Goal: Task Accomplishment & Management: Manage account settings

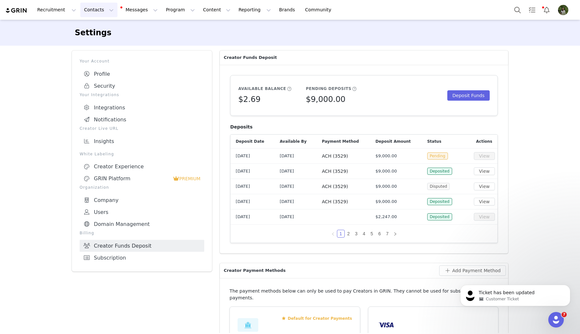
click at [87, 6] on button "Contacts Contacts" at bounding box center [98, 10] width 37 height 15
click at [91, 30] on p "Creators" at bounding box center [90, 28] width 19 height 7
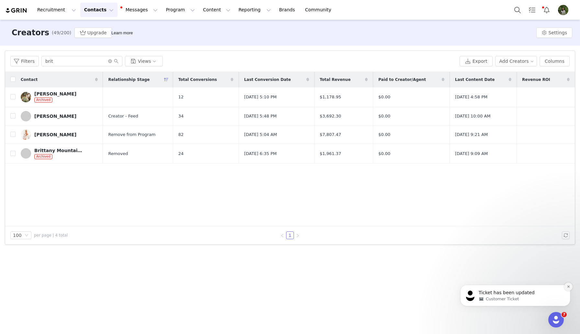
click at [567, 288] on icon "Dismiss notification" at bounding box center [569, 287] width 4 height 4
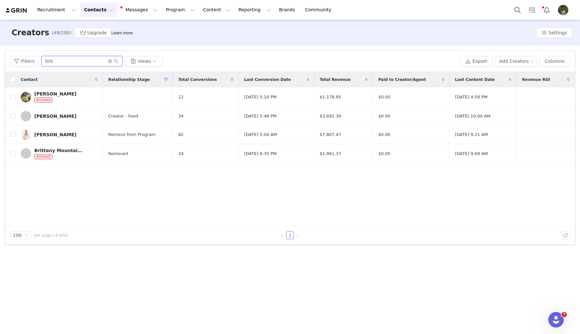
click at [62, 61] on input "brit" at bounding box center [81, 61] width 81 height 10
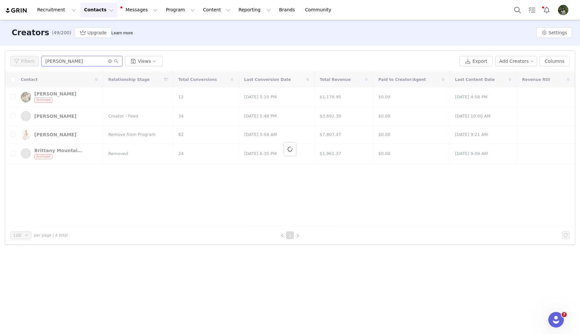
type input "[PERSON_NAME]"
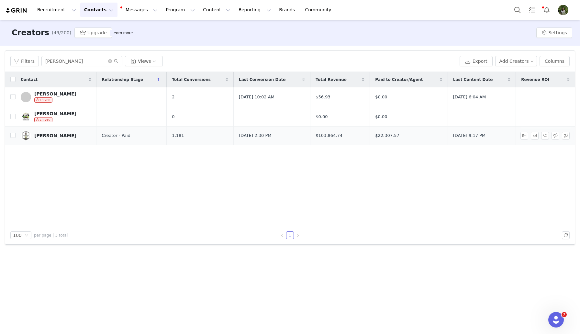
click at [52, 133] on div "[PERSON_NAME]" at bounding box center [55, 135] width 42 height 5
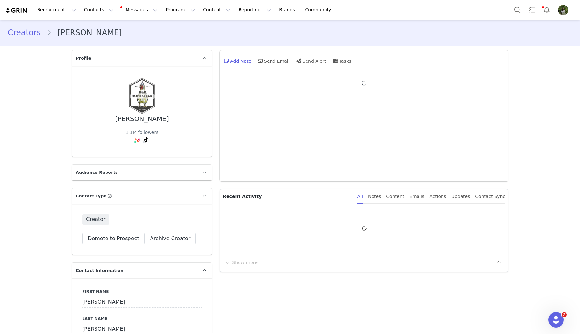
type input "+1 ([GEOGRAPHIC_DATA])"
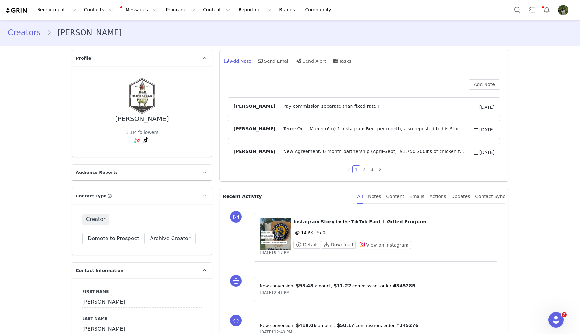
click at [336, 130] on span "Term: Oct - March (6m) 1 Instagram Reel per month, also reposted to his Story w…" at bounding box center [373, 130] width 197 height 8
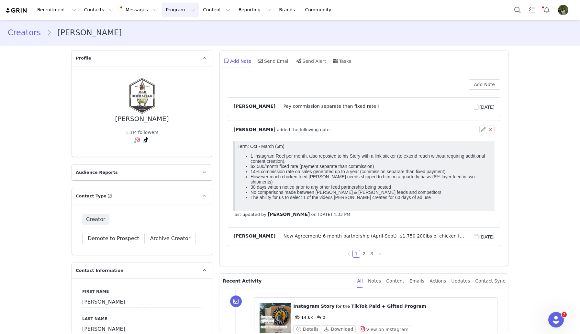
click at [171, 12] on button "Program Program" at bounding box center [180, 10] width 37 height 15
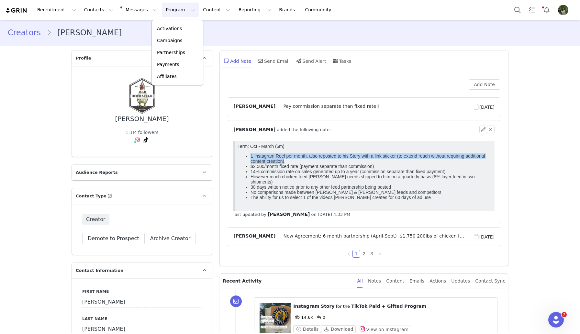
drag, startPoint x: 251, startPoint y: 157, endPoint x: 285, endPoint y: 163, distance: 33.8
click at [285, 163] on li "1 Instagram Reel per month, also reposted to his Story with a link sticker (to …" at bounding box center [370, 158] width 241 height 10
copy li "1 Instagram Reel per month, also reposted to his Story with a link sticker (to …"
click at [481, 130] on button "button" at bounding box center [483, 130] width 8 height 8
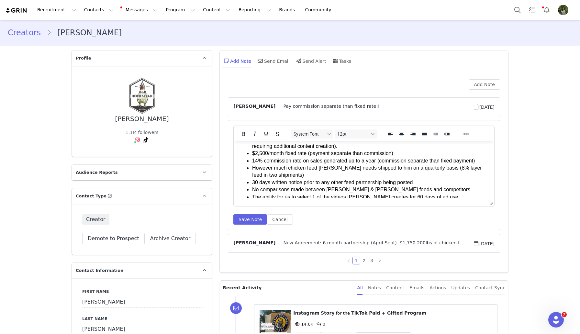
scroll to position [28, 0]
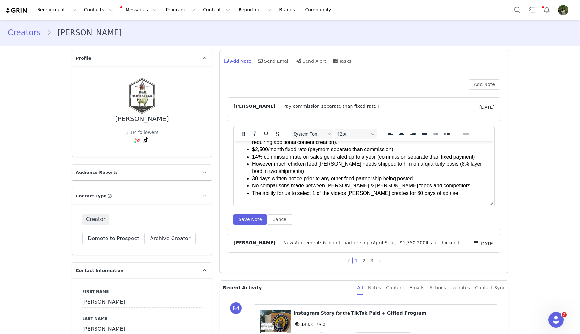
click at [434, 165] on li "However much chicken feed [PERSON_NAME] needs shipped to him on a quarterly bas…" at bounding box center [370, 168] width 237 height 15
click at [253, 223] on button "Save Note" at bounding box center [250, 219] width 34 height 10
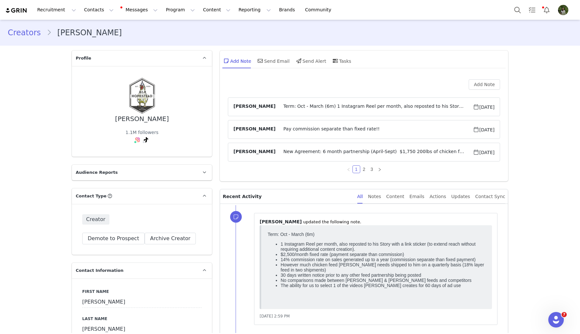
scroll to position [0, 0]
click at [280, 100] on article "[PERSON_NAME] Term: Oct - March (6m) 1 Instagram Reel per month, also reposted …" at bounding box center [364, 106] width 272 height 19
click at [280, 106] on span "Term: Oct - March (6m) 1 Instagram Reel per month, also reposted to his Story w…" at bounding box center [373, 107] width 197 height 8
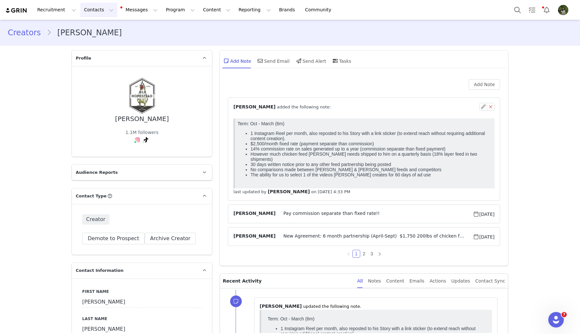
click at [80, 10] on button "Contacts Contacts" at bounding box center [98, 10] width 37 height 15
click at [90, 28] on p "Creators" at bounding box center [90, 28] width 19 height 7
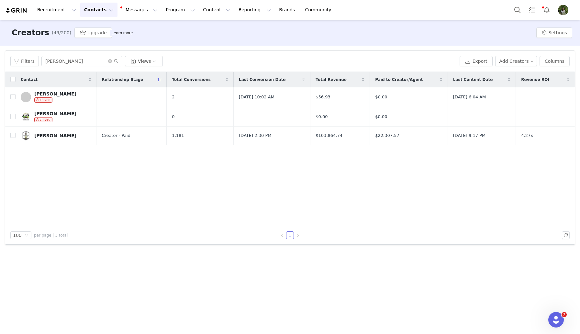
click at [90, 68] on div "Filters [PERSON_NAME] Views Export Add Creators Columns" at bounding box center [290, 61] width 570 height 21
click at [90, 63] on input "[PERSON_NAME]" at bounding box center [81, 61] width 81 height 10
type input "b"
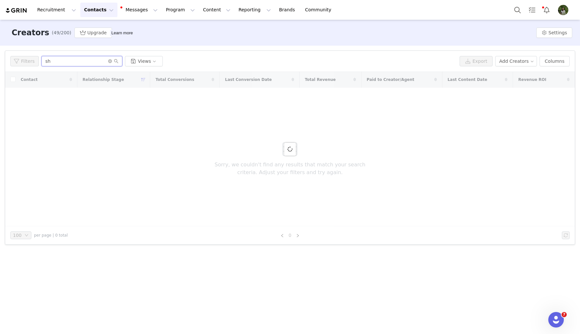
type input "s"
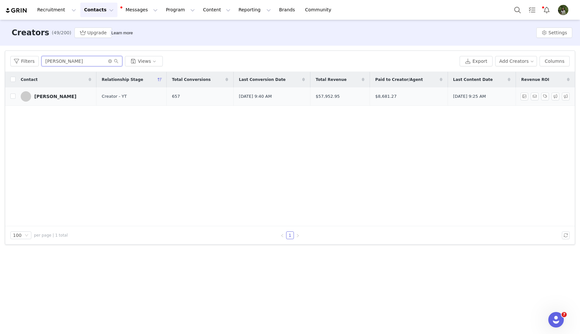
type input "[PERSON_NAME]"
click at [50, 97] on div "[PERSON_NAME]" at bounding box center [55, 96] width 42 height 5
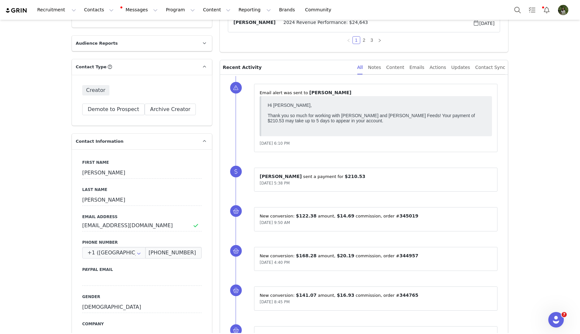
scroll to position [162, 0]
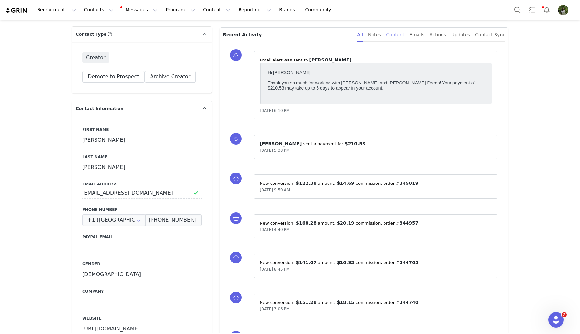
click at [404, 35] on div "Content" at bounding box center [395, 35] width 18 height 15
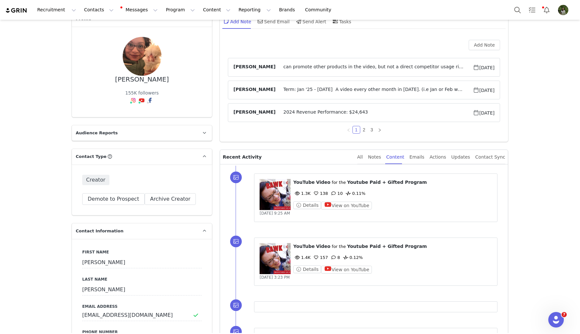
scroll to position [41, 0]
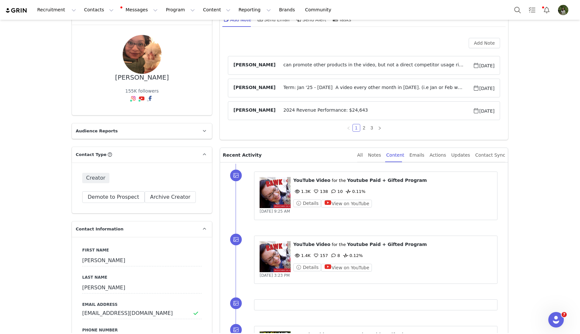
click at [354, 84] on span "Term: Jan '25 - [DATE] A video every other month in [DATE]. (i.e Jan or Feb wou…" at bounding box center [373, 88] width 197 height 8
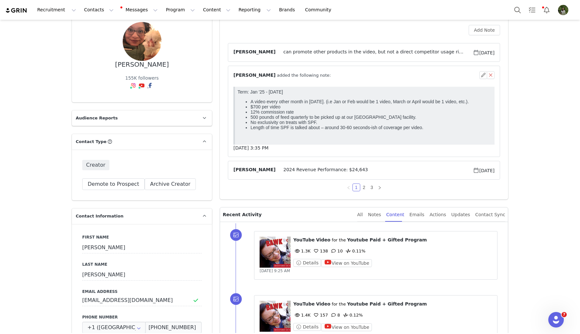
scroll to position [58, 0]
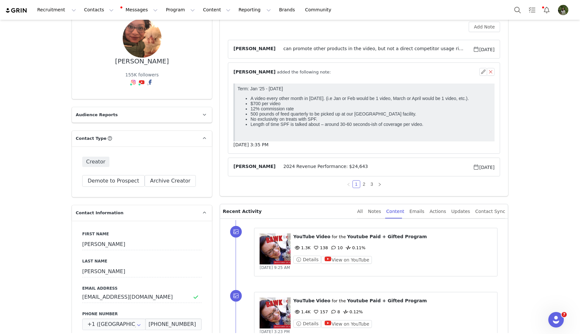
click at [272, 72] on span "⁨ [PERSON_NAME] ⁩ added the following note:" at bounding box center [281, 72] width 97 height 7
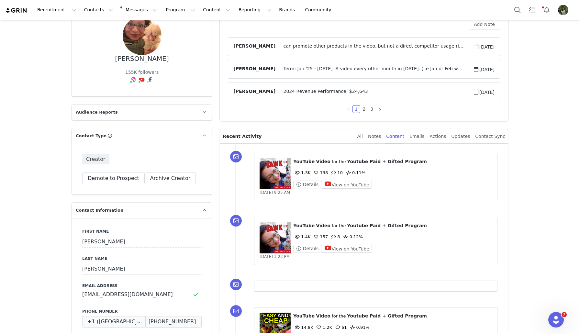
scroll to position [0, 0]
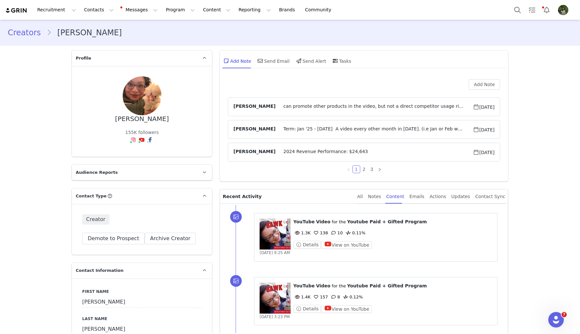
click at [345, 107] on span "can promote other products in the video, but not a direct competitor usage righ…" at bounding box center [373, 107] width 197 height 8
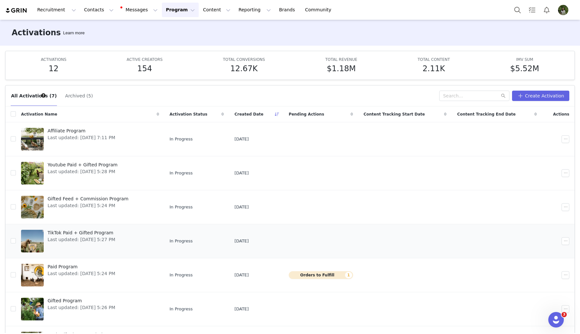
click at [91, 238] on span "Last updated: [DATE] 5:27 PM" at bounding box center [82, 239] width 68 height 7
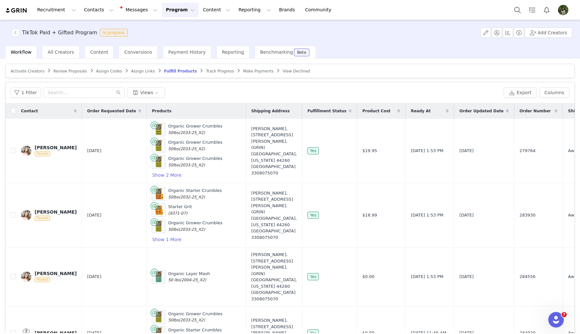
click at [206, 71] on span "Track Progress" at bounding box center [220, 71] width 28 height 5
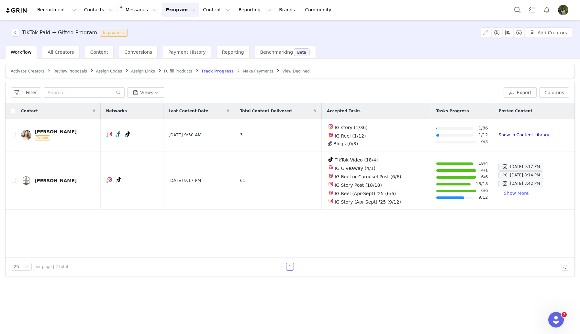
click at [116, 72] on span "Assign Codes" at bounding box center [109, 71] width 26 height 5
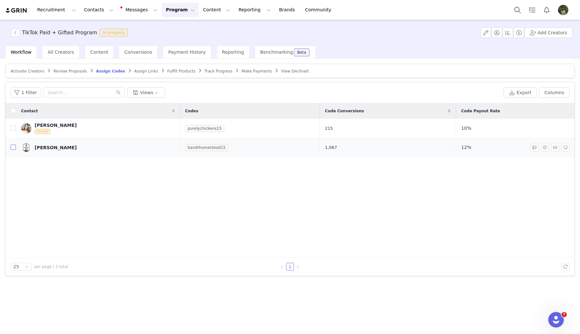
click at [15, 148] on input "checkbox" at bounding box center [13, 147] width 5 height 5
checkbox input "true"
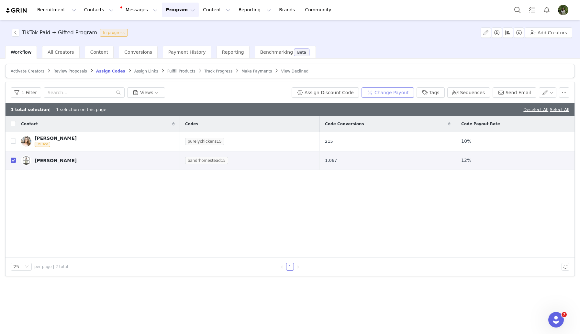
click at [393, 96] on button "Change Payout" at bounding box center [387, 92] width 52 height 10
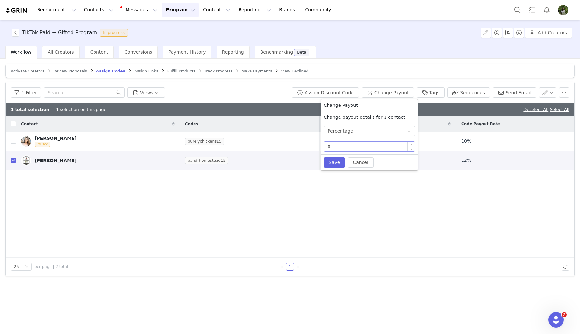
click at [343, 147] on input "0" at bounding box center [369, 147] width 91 height 10
click at [338, 161] on button "Save" at bounding box center [334, 162] width 21 height 10
type input "0"
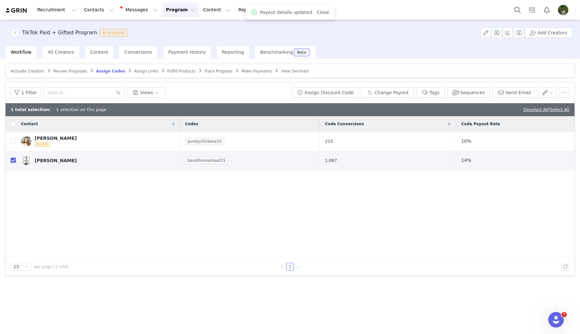
click at [144, 70] on span "Assign Links" at bounding box center [146, 71] width 24 height 5
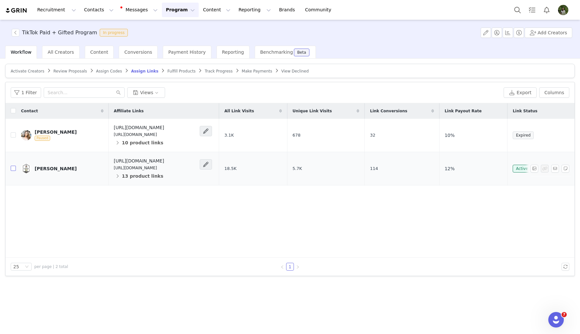
click at [14, 168] on input "checkbox" at bounding box center [13, 168] width 5 height 5
checkbox input "true"
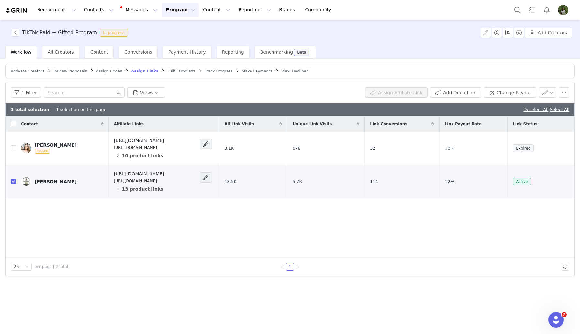
click at [505, 86] on div "1 Filter Views Assign Affiliate Link Add Deep Link Change Payout" at bounding box center [290, 92] width 569 height 21
click at [505, 94] on button "Change Payout" at bounding box center [510, 92] width 52 height 10
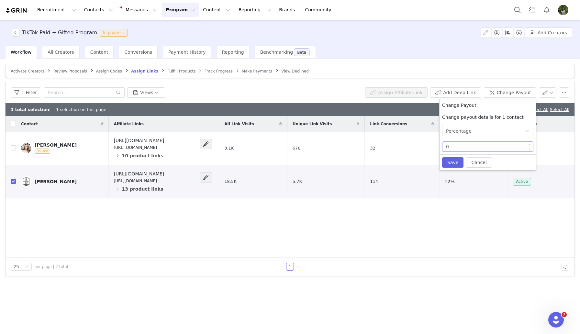
click at [498, 149] on input "0" at bounding box center [487, 147] width 91 height 10
click at [450, 164] on button "Save" at bounding box center [452, 162] width 21 height 10
type input "0"
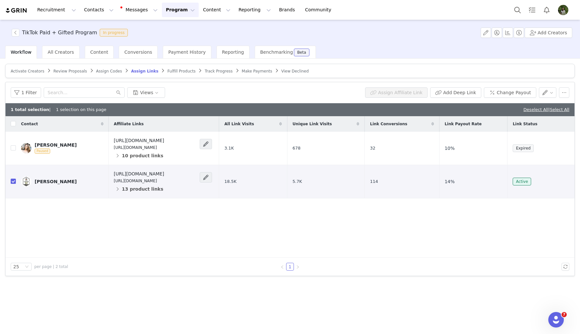
click at [207, 73] on span "Track Progress" at bounding box center [219, 71] width 28 height 5
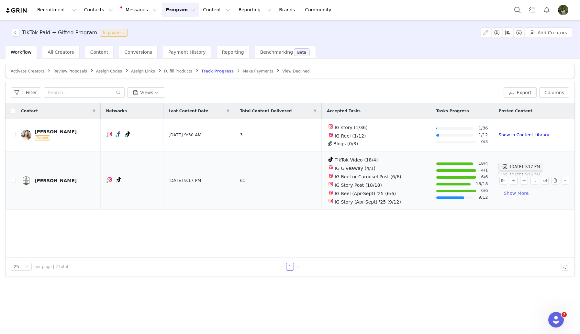
click at [68, 182] on div "[PERSON_NAME]" at bounding box center [56, 180] width 42 height 5
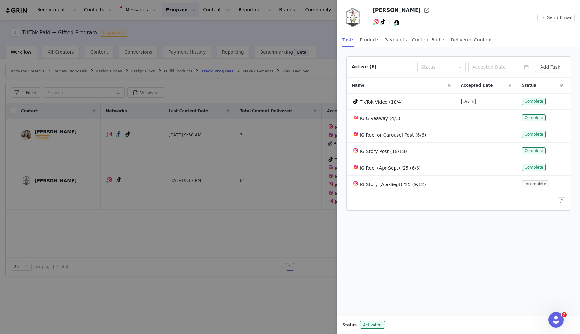
click at [332, 75] on div at bounding box center [290, 167] width 580 height 334
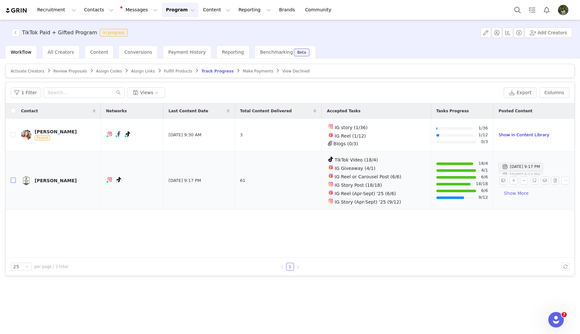
click at [13, 180] on input "checkbox" at bounding box center [13, 180] width 5 height 5
checkbox input "true"
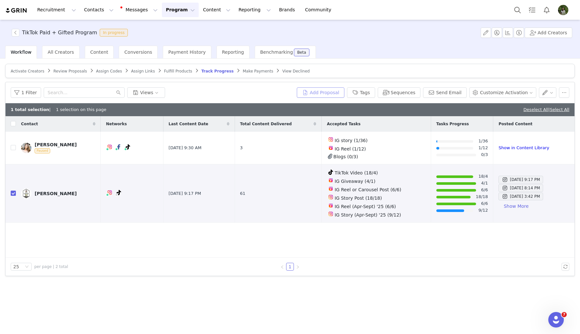
click at [317, 95] on button "Add Proposal" at bounding box center [321, 92] width 48 height 10
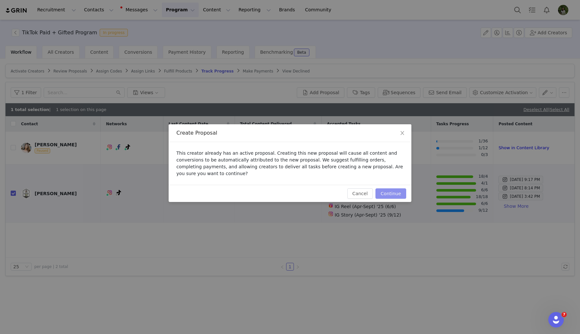
click at [398, 194] on button "Continue" at bounding box center [390, 193] width 31 height 10
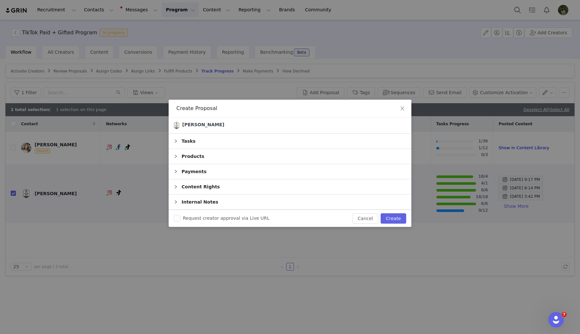
click at [192, 138] on div "Tasks" at bounding box center [290, 141] width 243 height 15
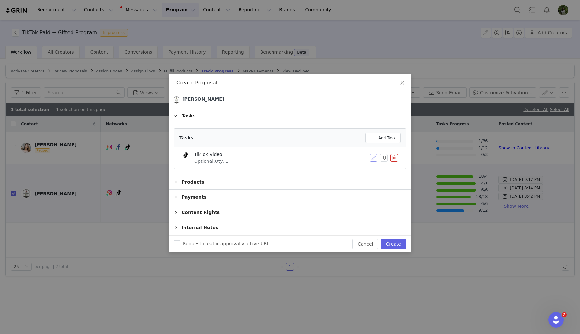
click at [373, 158] on button "button" at bounding box center [374, 158] width 8 height 8
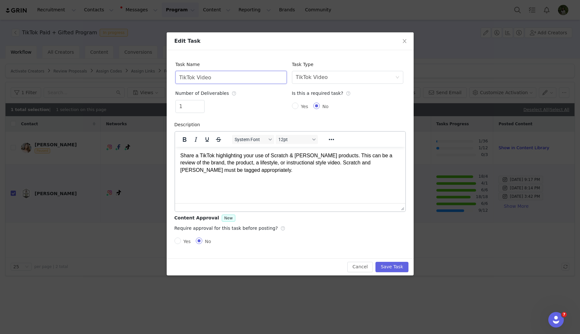
click at [233, 77] on input "TikTok Video" at bounding box center [230, 77] width 111 height 13
drag, startPoint x: 233, startPoint y: 77, endPoint x: 172, endPoint y: 77, distance: 60.8
click at [172, 77] on div "Task Name TikTok Video Task Type Select task type TikTok Video Number of Delive…" at bounding box center [290, 154] width 247 height 208
paste input "IG Reel"
type input "IG Reel"
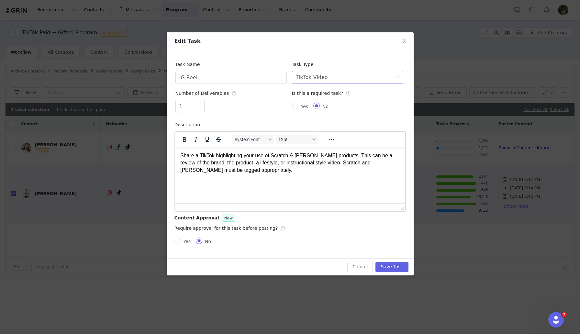
click at [316, 81] on div "TikTok Video" at bounding box center [312, 77] width 32 height 12
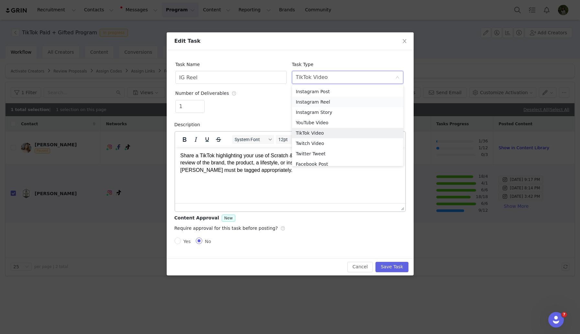
click at [333, 104] on li "Instagram Reel" at bounding box center [347, 102] width 111 height 10
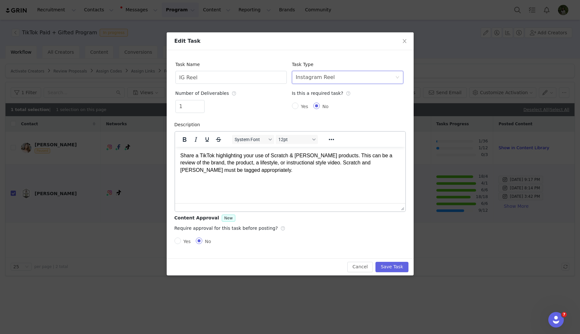
click at [245, 174] on html "Share a TikTok highlighting your use of Scratch & Peck products. This can be a …" at bounding box center [290, 163] width 230 height 32
click at [220, 179] on html "Share a TikTok highlighting your use of Scratch & Peck products. This can be a …" at bounding box center [290, 163] width 230 height 32
drag, startPoint x: 219, startPoint y: 178, endPoint x: 178, endPoint y: 156, distance: 46.6
click at [178, 156] on html "Share a TikTok highlighting your use of Scratch & Peck products. This can be a …" at bounding box center [290, 163] width 230 height 32
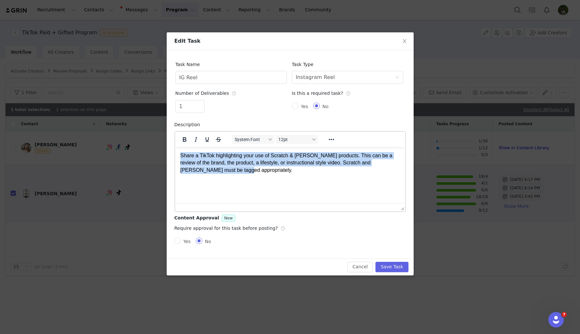
drag, startPoint x: 216, startPoint y: 173, endPoint x: 178, endPoint y: 156, distance: 41.4
click at [178, 156] on html "Share a TikTok highlighting your use of Scratch & Peck products. This can be a …" at bounding box center [290, 163] width 230 height 32
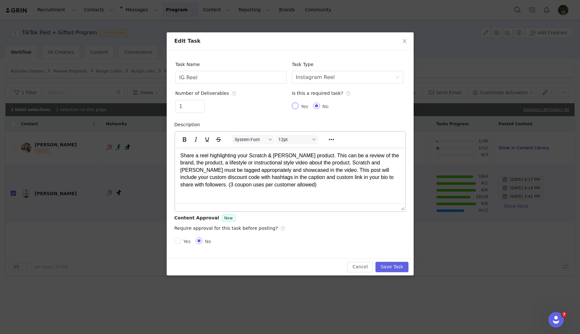
click at [296, 104] on input "Yes" at bounding box center [295, 106] width 6 height 6
radio input "true"
radio input "false"
click at [344, 112] on div "Yes No" at bounding box center [347, 106] width 111 height 13
click at [387, 267] on button "Save Task" at bounding box center [391, 267] width 33 height 10
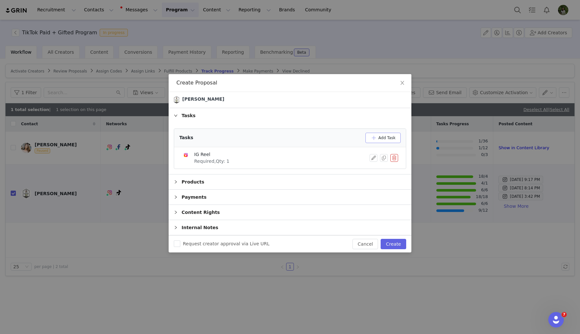
click at [378, 139] on button "Add Task" at bounding box center [382, 138] width 35 height 10
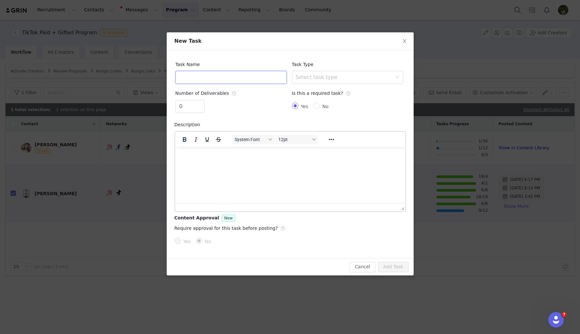
click at [209, 80] on input "text" at bounding box center [230, 77] width 111 height 13
paste input "IG Story Post"
type input "IG Story Post"
click at [297, 87] on div "Is this a required task?" at bounding box center [323, 93] width 62 height 13
click at [300, 80] on div "Select task type" at bounding box center [344, 77] width 96 height 6
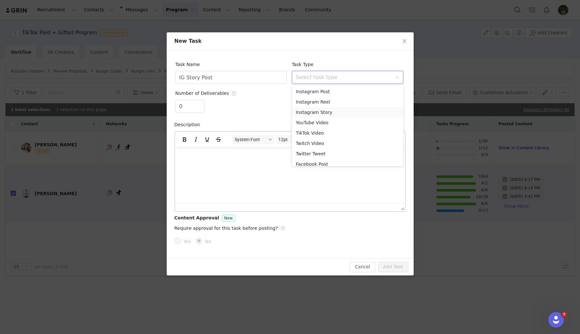
click at [324, 114] on li "Instagram Story" at bounding box center [347, 112] width 111 height 10
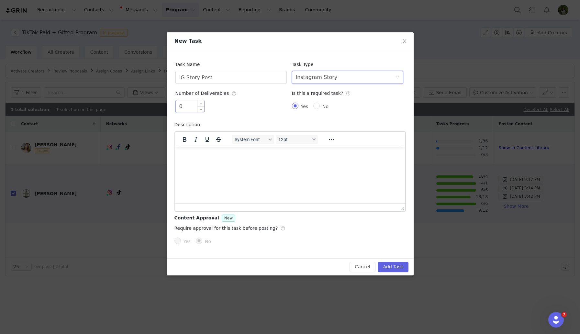
click at [187, 108] on input "0" at bounding box center [190, 106] width 28 height 12
type input "1"
type input "6"
click at [247, 163] on html at bounding box center [290, 155] width 230 height 17
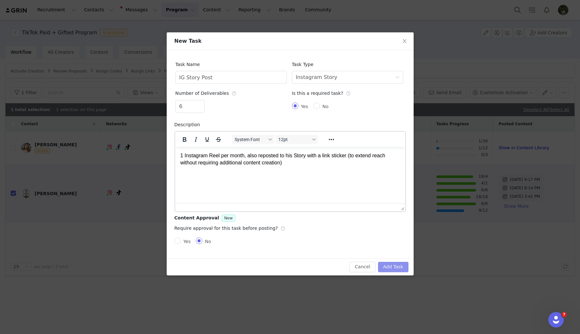
click at [396, 266] on button "Add Task" at bounding box center [393, 267] width 30 height 10
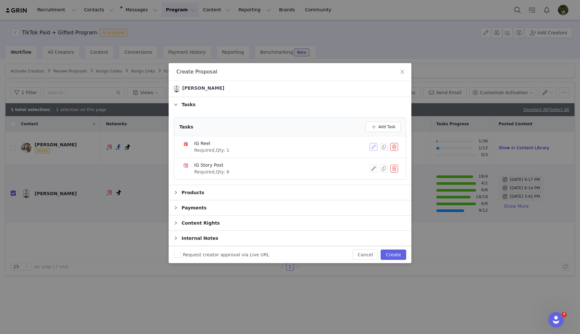
click at [374, 147] on button "button" at bounding box center [374, 147] width 8 height 8
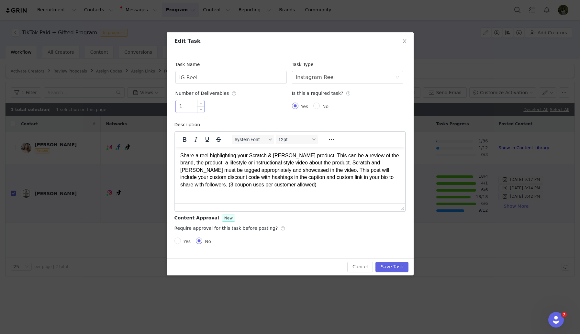
click at [189, 107] on input "1" at bounding box center [190, 106] width 28 height 12
type input "6"
click at [394, 265] on button "Save Task" at bounding box center [391, 267] width 33 height 10
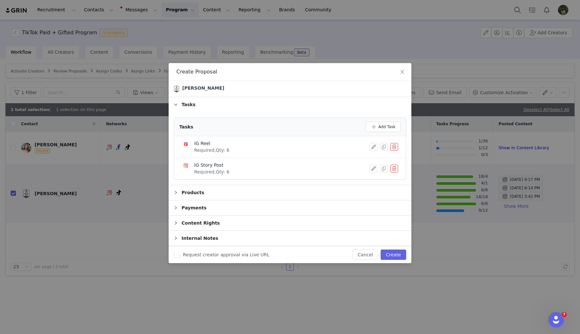
click at [310, 191] on div "Products" at bounding box center [290, 192] width 243 height 15
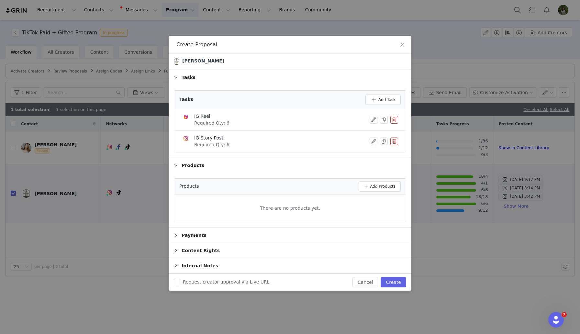
click at [189, 170] on div "Products" at bounding box center [290, 165] width 243 height 15
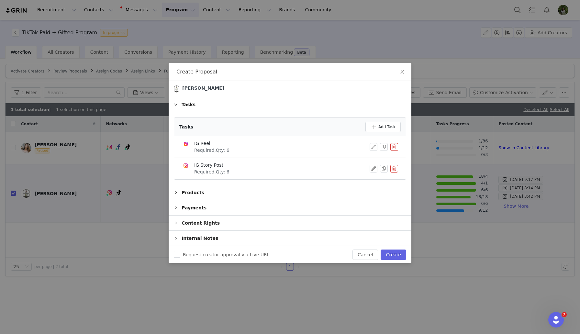
click at [196, 208] on div "Payments" at bounding box center [290, 207] width 243 height 15
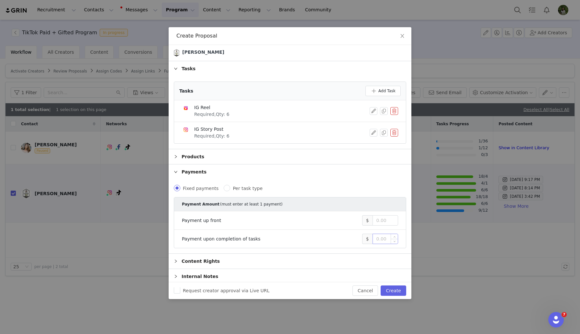
click at [379, 240] on input at bounding box center [385, 239] width 25 height 10
type input "2,500"
click at [224, 190] on input "Per task type" at bounding box center [227, 188] width 6 height 6
radio input "true"
radio input "false"
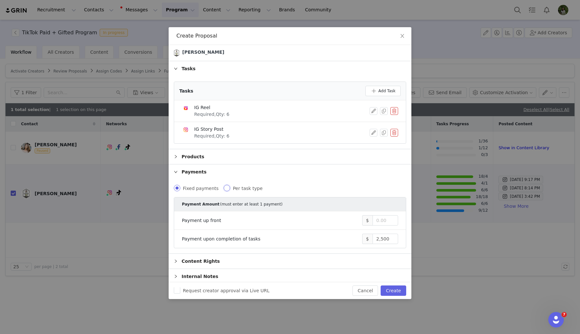
radio input "true"
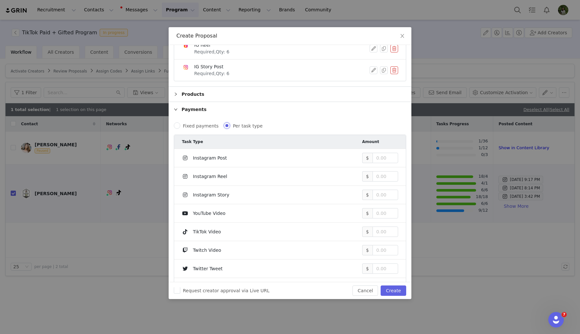
scroll to position [65, 0]
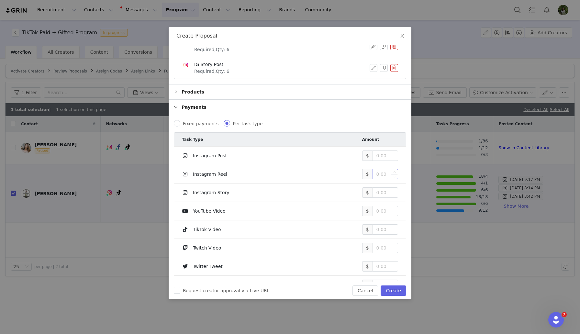
click at [384, 173] on input at bounding box center [385, 174] width 25 height 10
type input "2,500"
click at [351, 93] on div "Products" at bounding box center [290, 91] width 243 height 15
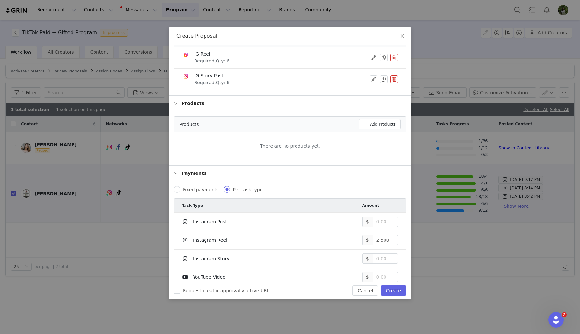
scroll to position [32, 0]
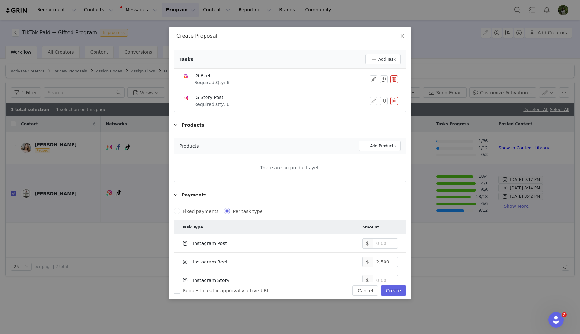
click at [190, 124] on div "Products" at bounding box center [290, 124] width 243 height 15
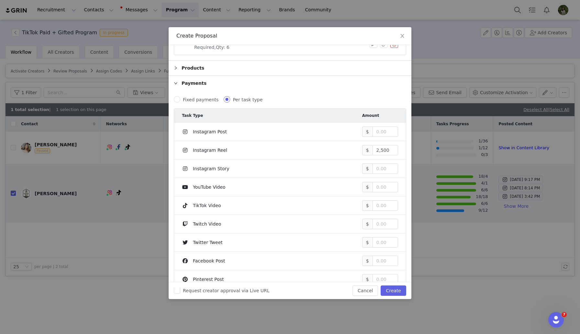
scroll to position [91, 0]
click at [192, 80] on div "Payments" at bounding box center [290, 81] width 243 height 15
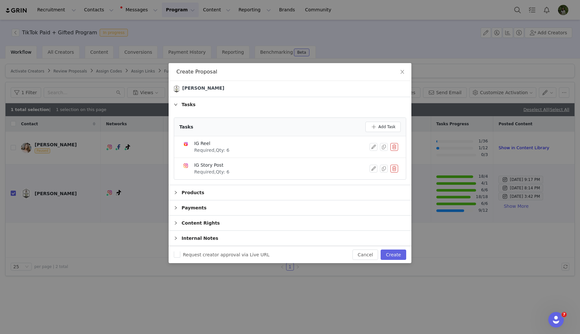
click at [189, 209] on div "Payments" at bounding box center [290, 207] width 243 height 15
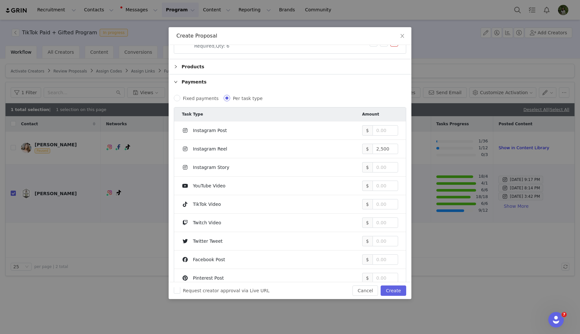
scroll to position [150, 0]
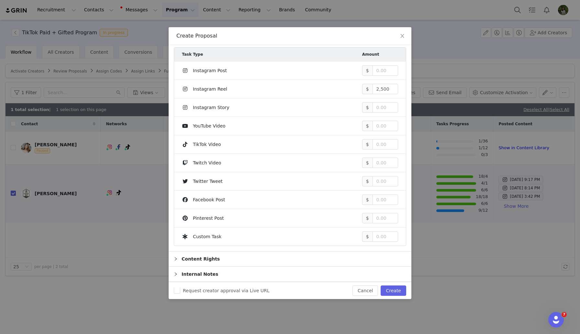
click at [204, 258] on div "Content Rights" at bounding box center [290, 258] width 243 height 15
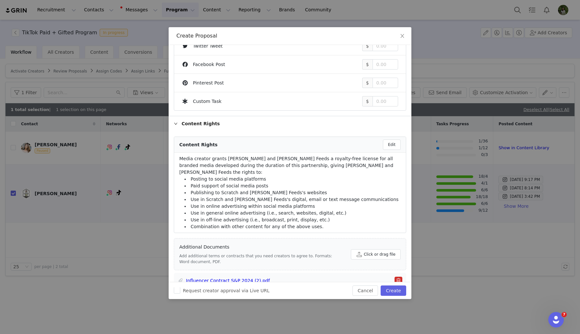
scroll to position [305, 0]
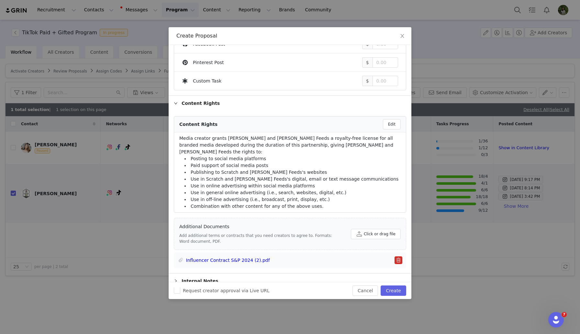
click at [396, 256] on button "button" at bounding box center [398, 260] width 8 height 8
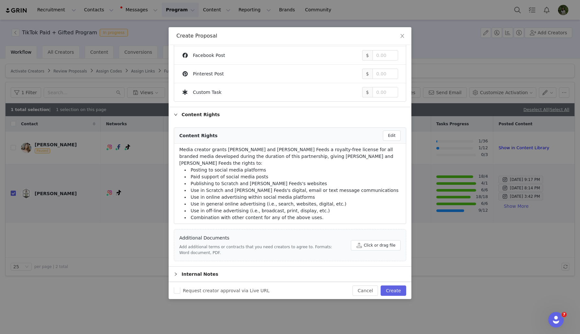
scroll to position [287, 0]
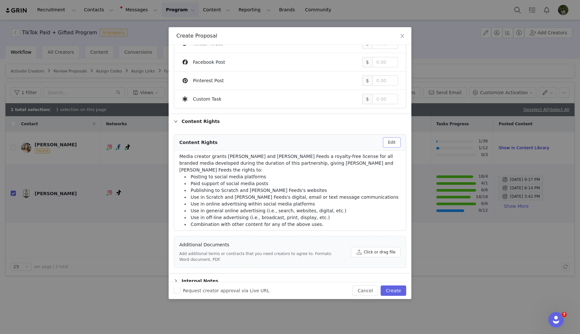
click at [391, 144] on button "Edit" at bounding box center [392, 142] width 18 height 10
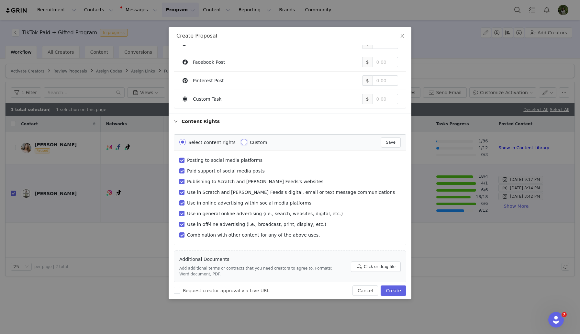
click at [241, 143] on input "Custom" at bounding box center [244, 142] width 6 height 6
radio input "true"
radio input "false"
radio input "true"
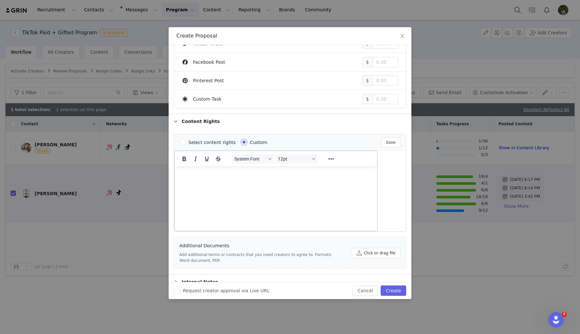
scroll to position [0, 0]
click at [218, 178] on p "Rich Text Area. Press ALT-0 for help." at bounding box center [276, 175] width 192 height 7
click at [359, 251] on button "Click or drag file" at bounding box center [376, 253] width 50 height 10
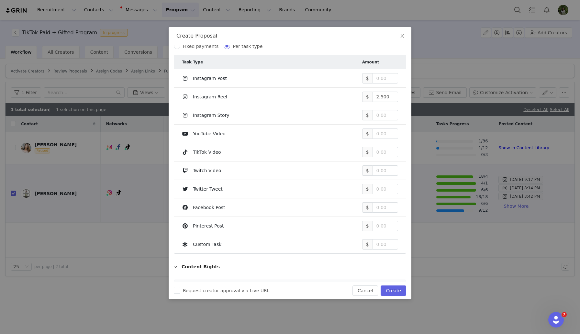
scroll to position [142, 0]
click at [392, 292] on button "Create" at bounding box center [394, 290] width 26 height 10
checkbox input "false"
